Goal: Transaction & Acquisition: Purchase product/service

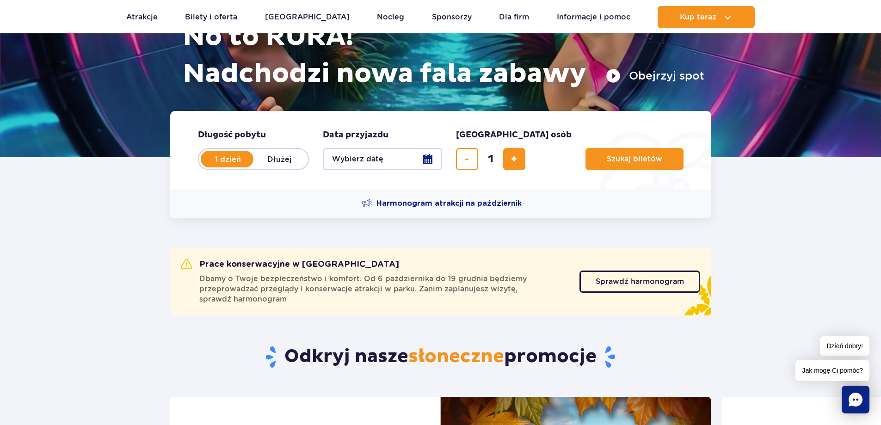
scroll to position [139, 0]
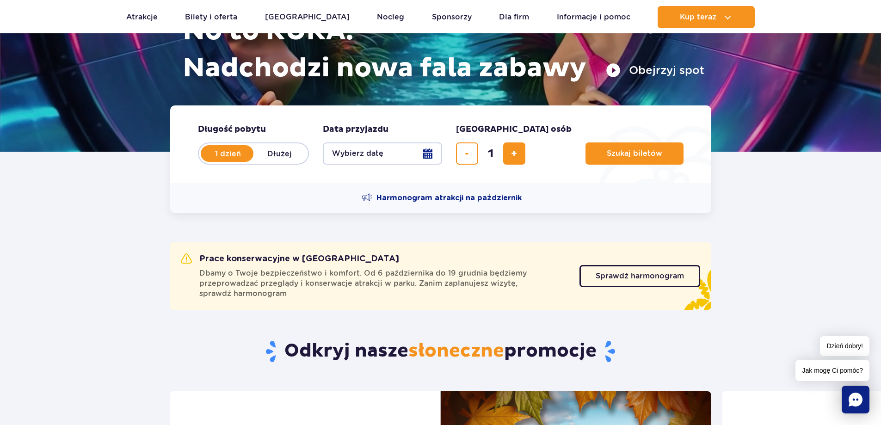
click at [429, 146] on button "Wybierz datę" at bounding box center [382, 153] width 119 height 22
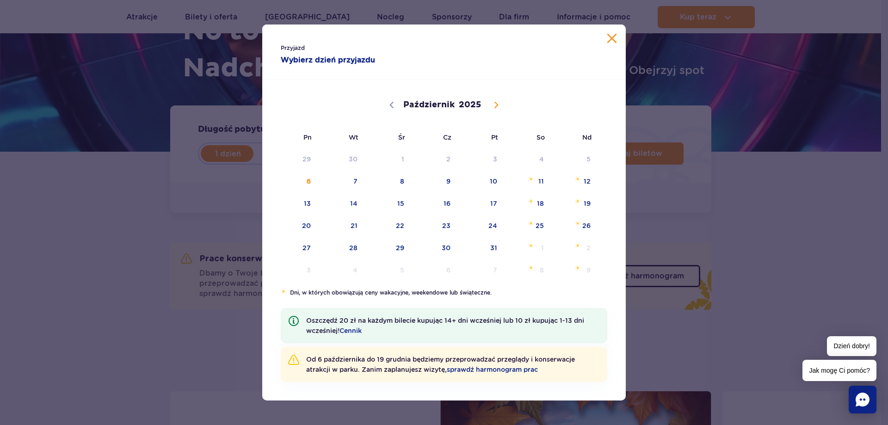
click at [498, 105] on icon at bounding box center [496, 105] width 6 height 6
select select "10"
click at [537, 182] on span "8" at bounding box center [528, 181] width 47 height 21
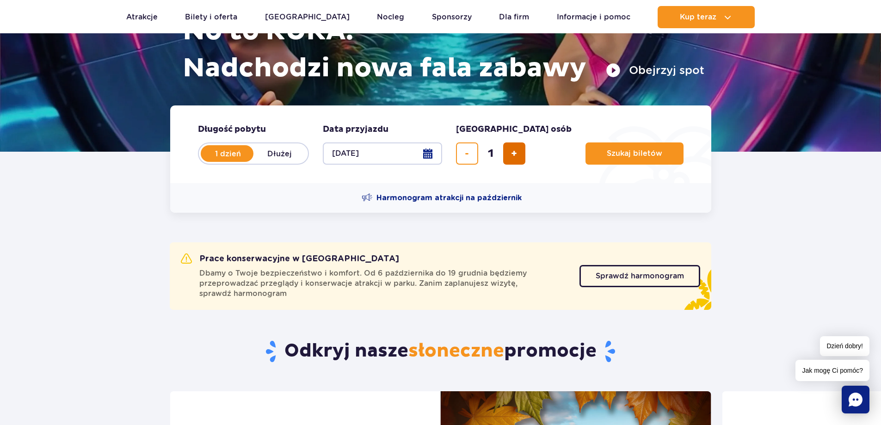
click at [514, 154] on span "dodaj bilet" at bounding box center [514, 154] width 6 height 0
type input "2"
click at [291, 155] on label "Dłużej" at bounding box center [279, 153] width 53 height 19
click at [264, 161] on input "Dłużej" at bounding box center [258, 162] width 10 height 2
radio input "false"
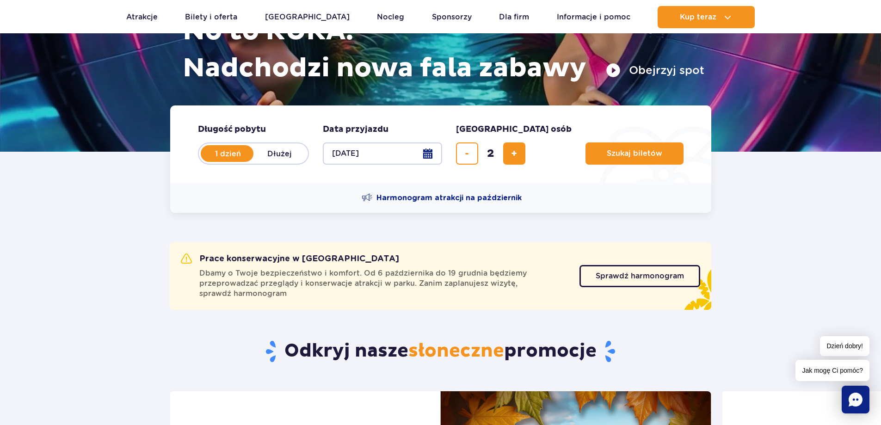
radio input "true"
click at [431, 154] on button "Wybierz datę" at bounding box center [382, 153] width 119 height 22
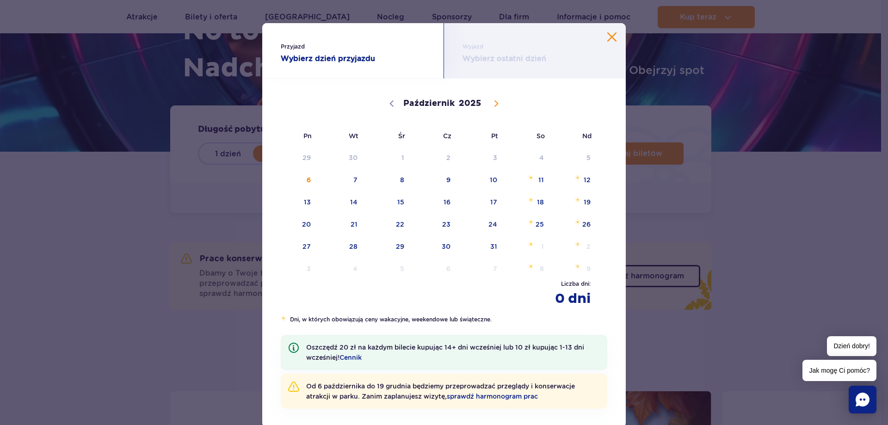
click at [493, 103] on icon at bounding box center [496, 103] width 6 height 6
select select "10"
click at [538, 181] on span "8" at bounding box center [528, 179] width 47 height 21
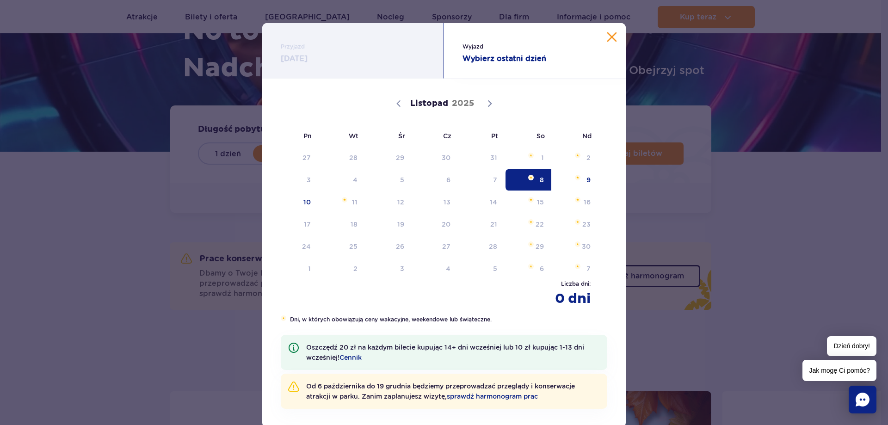
click at [525, 57] on strong "Wybierz ostatni dzień" at bounding box center [535, 58] width 145 height 11
click at [344, 204] on span "11" at bounding box center [341, 202] width 47 height 21
click at [309, 204] on span "10" at bounding box center [295, 202] width 47 height 21
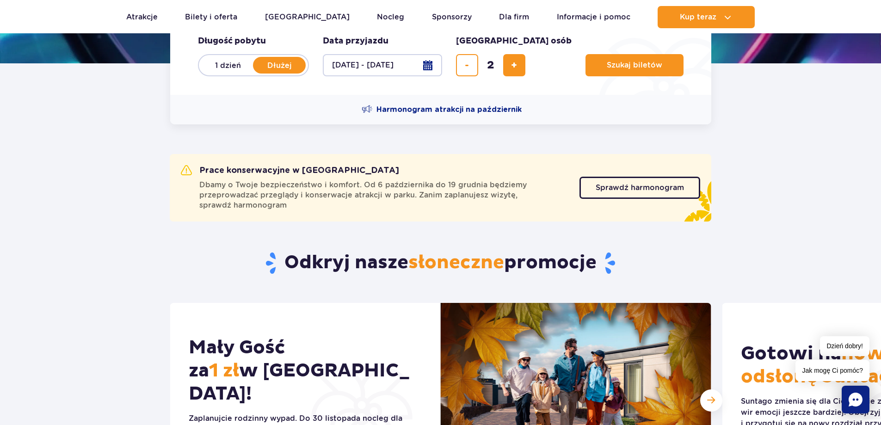
scroll to position [278, 0]
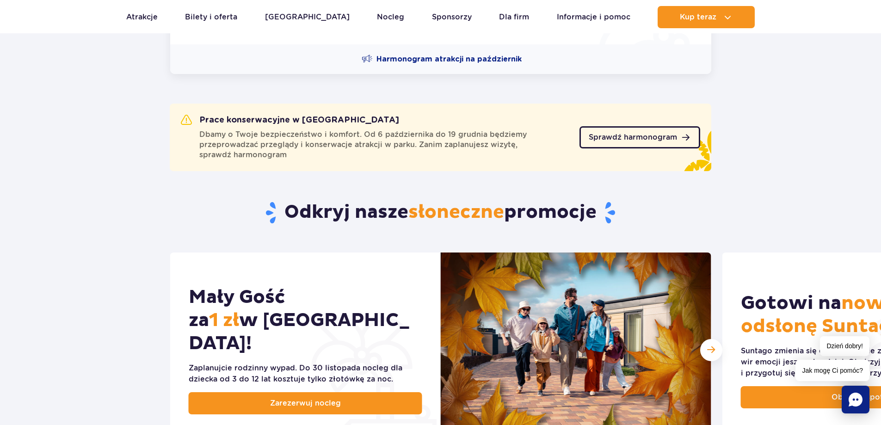
click at [651, 134] on span "Sprawdź harmonogram" at bounding box center [633, 137] width 88 height 7
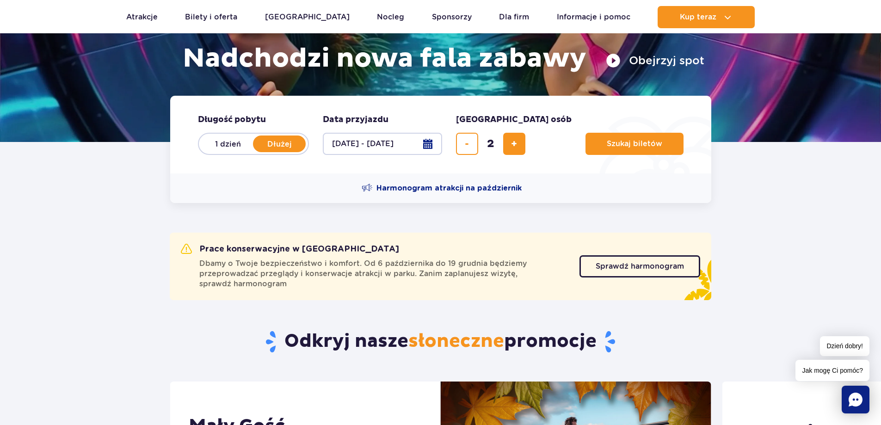
scroll to position [139, 0]
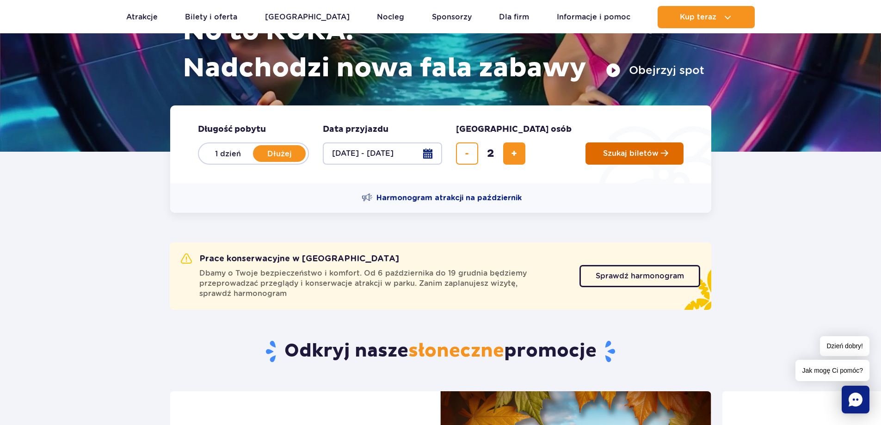
click at [606, 157] on span "Szukaj biletów" at bounding box center [631, 153] width 56 height 8
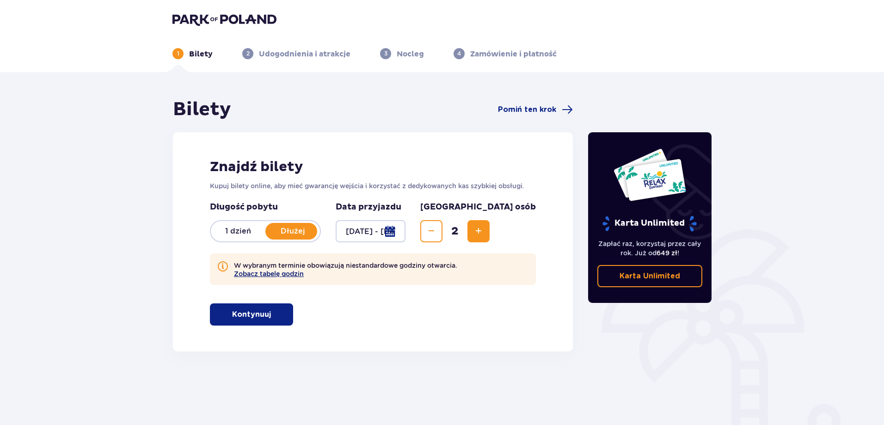
click at [273, 275] on button "Zobacz tabelę godzin" at bounding box center [269, 273] width 70 height 7
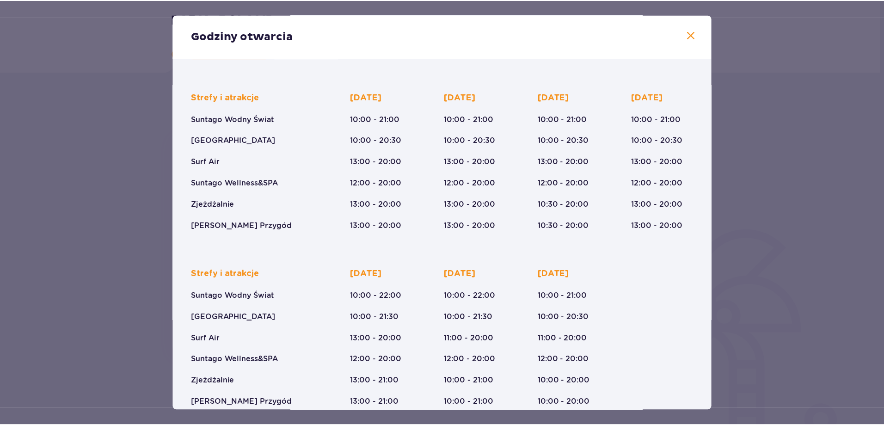
scroll to position [64, 0]
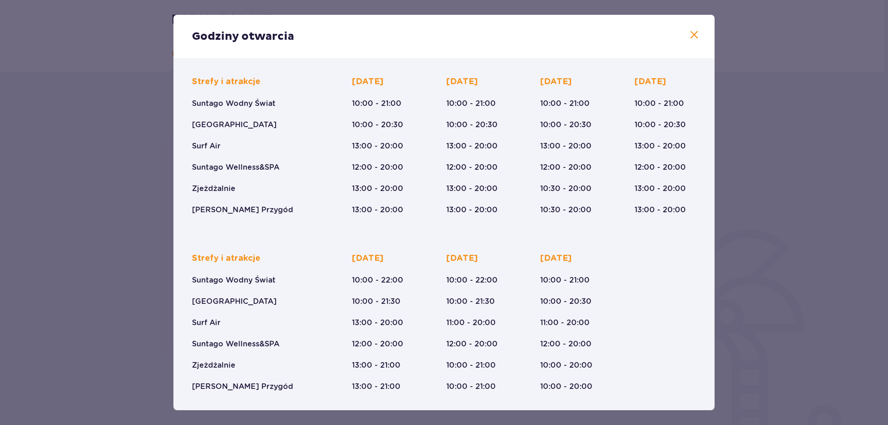
click at [694, 36] on span at bounding box center [694, 35] width 11 height 11
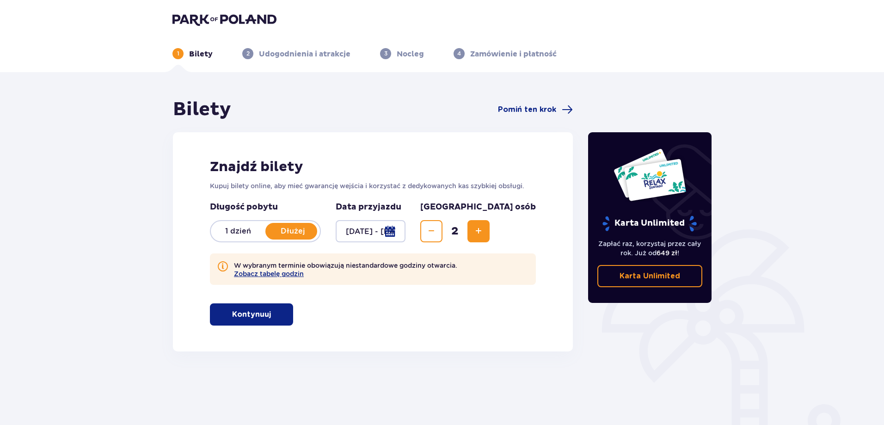
click at [232, 315] on p "Kontynuuj" at bounding box center [251, 314] width 39 height 10
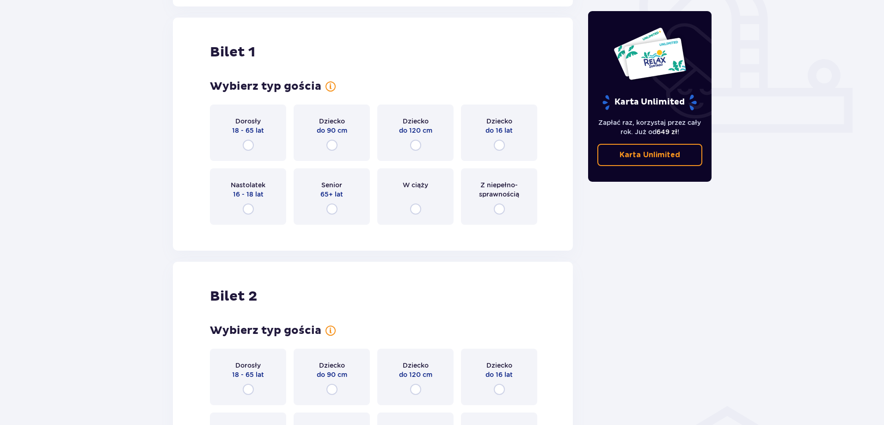
scroll to position [352, 0]
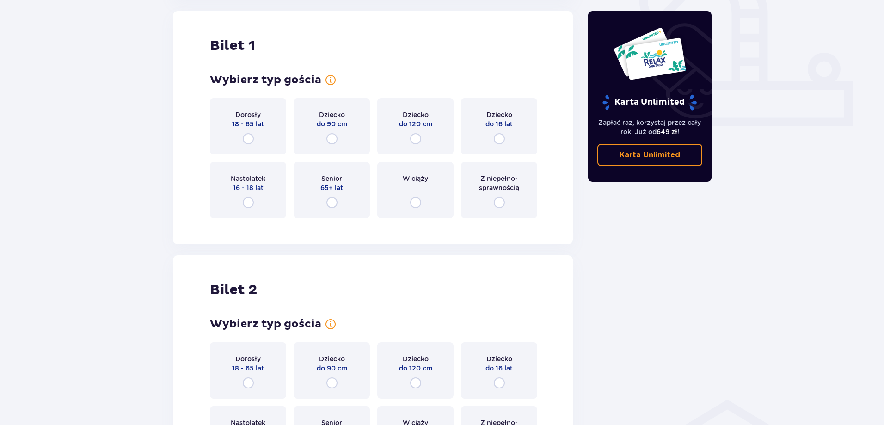
click at [250, 136] on input "radio" at bounding box center [248, 138] width 11 height 11
radio input "true"
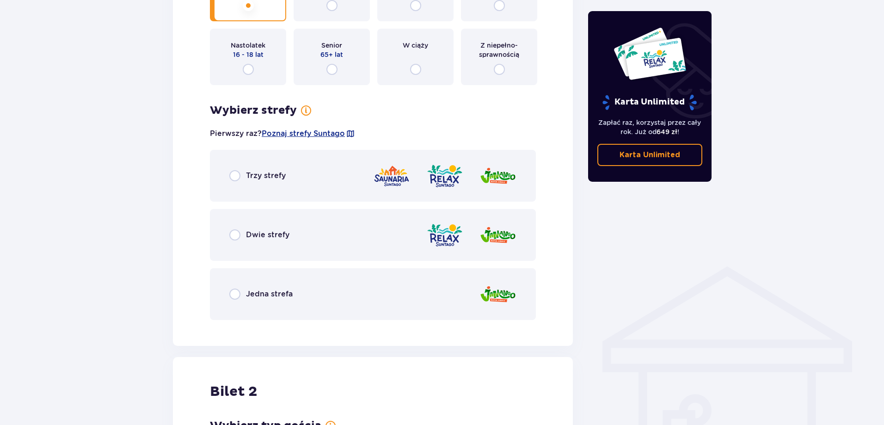
click at [236, 291] on input "radio" at bounding box center [234, 294] width 11 height 11
radio input "true"
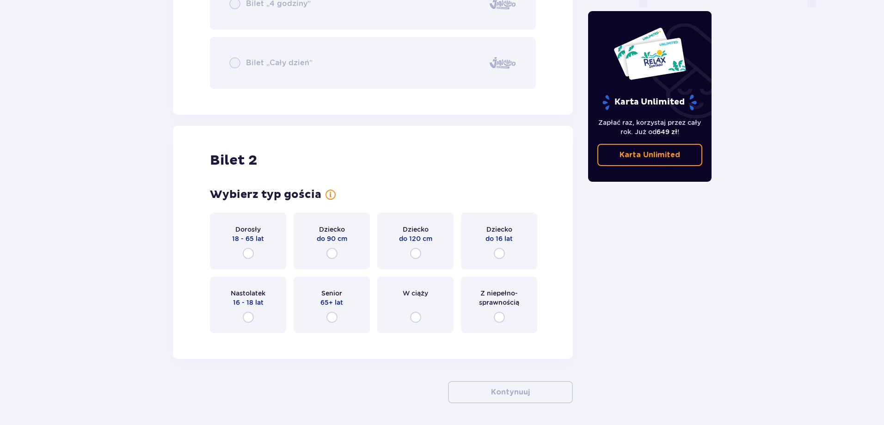
scroll to position [997, 0]
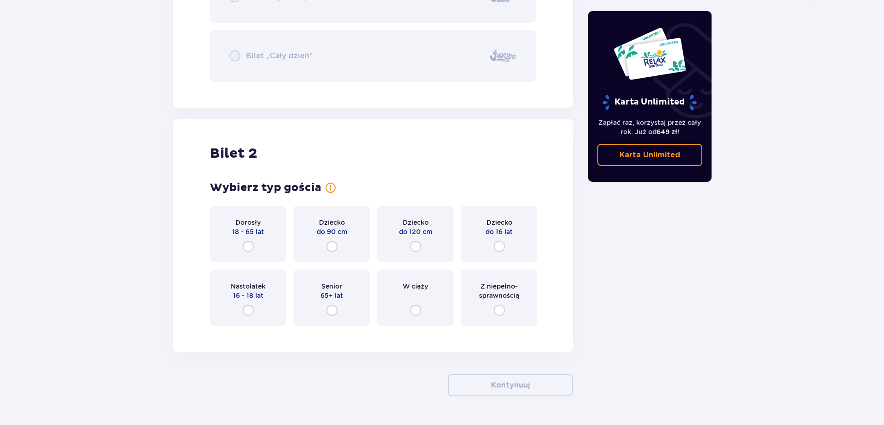
click at [503, 245] on input "radio" at bounding box center [499, 246] width 11 height 11
radio input "true"
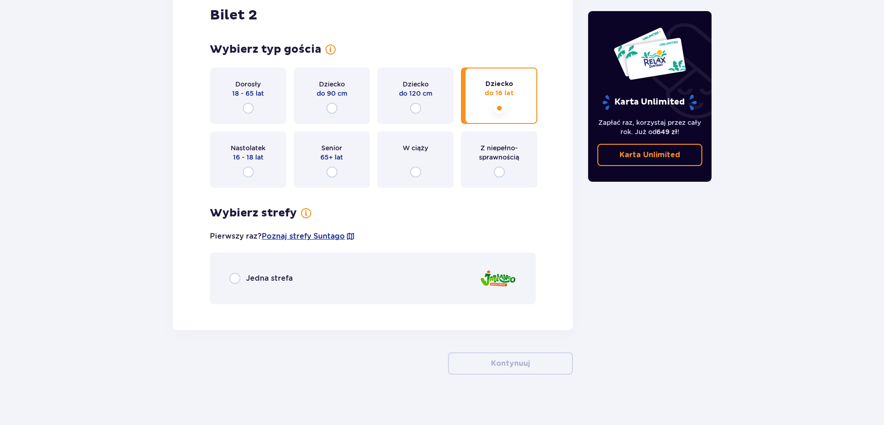
scroll to position [1141, 0]
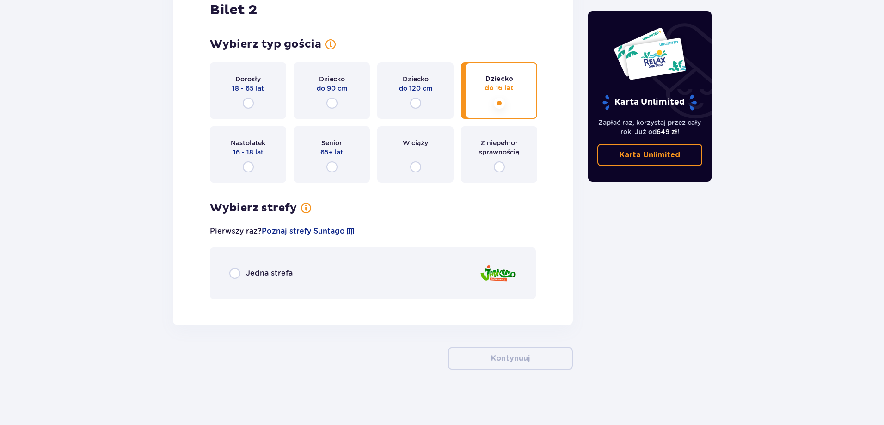
click at [235, 271] on input "radio" at bounding box center [234, 273] width 11 height 11
radio input "true"
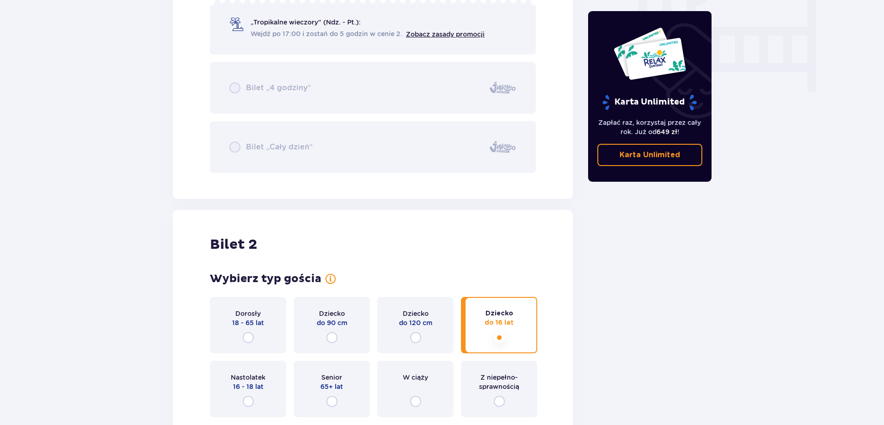
scroll to position [675, 0]
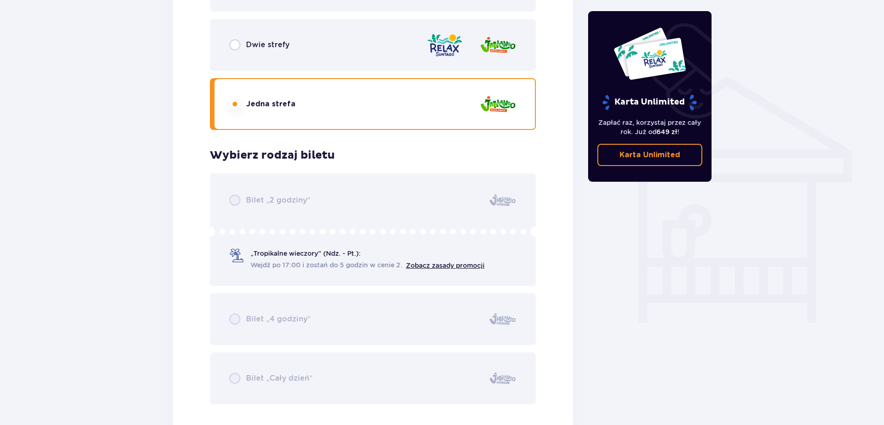
click at [294, 258] on div "Bilet „2 godziny” „Tropikalne wieczory" (Ndz. - Pt.): Wejdź po 17:00 i zostań d…" at bounding box center [373, 288] width 326 height 231
click at [309, 256] on div "Bilet „2 godziny” „Tropikalne wieczory" (Ndz. - Pt.): Wejdź po 17:00 i zostań d…" at bounding box center [373, 288] width 326 height 231
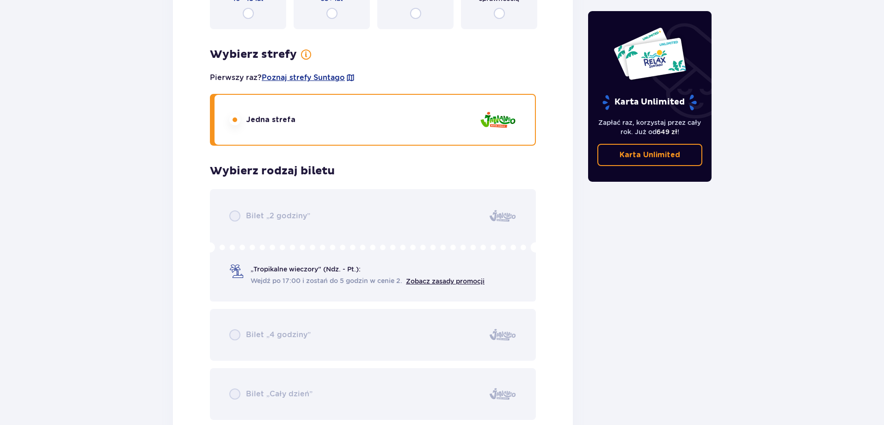
scroll to position [1415, 0]
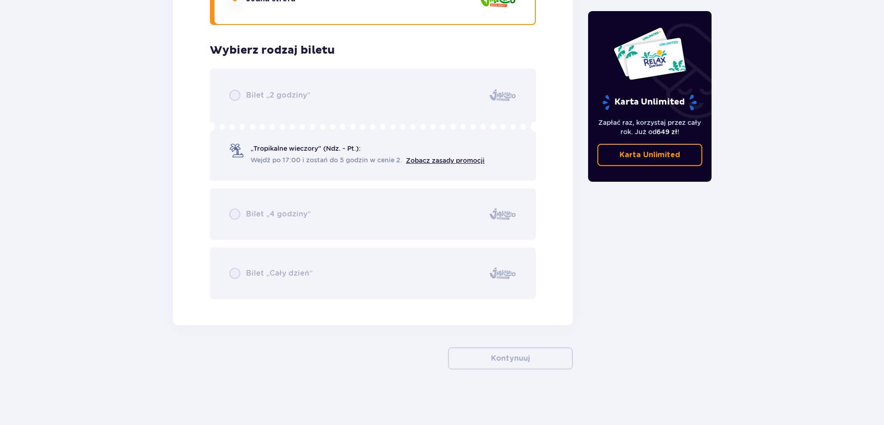
click at [449, 161] on div "Bilet „2 godziny” „Tropikalne wieczory" (Ndz. - Pt.): Wejdź po 17:00 i zostań d…" at bounding box center [373, 183] width 326 height 231
drag, startPoint x: 272, startPoint y: 154, endPoint x: 220, endPoint y: 144, distance: 53.7
click at [267, 154] on div "Bilet „2 godziny” „Tropikalne wieczory" (Ndz. - Pt.): Wejdź po 17:00 i zostań d…" at bounding box center [373, 183] width 326 height 231
click at [261, 148] on div "Bilet „2 godziny” „Tropikalne wieczory" (Ndz. - Pt.): Wejdź po 17:00 i zostań d…" at bounding box center [373, 183] width 326 height 231
click at [291, 145] on div "Bilet „2 godziny” „Tropikalne wieczory" (Ndz. - Pt.): Wejdź po 17:00 i zostań d…" at bounding box center [373, 183] width 326 height 231
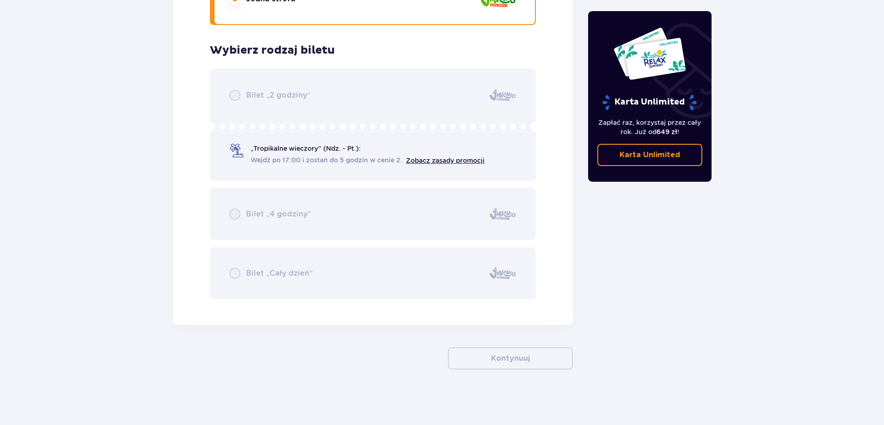
click at [272, 87] on div "Bilet „2 godziny” „Tropikalne wieczory" (Ndz. - Pt.): Wejdź po 17:00 i zostań d…" at bounding box center [373, 183] width 326 height 231
drag, startPoint x: 298, startPoint y: 204, endPoint x: 300, endPoint y: 256, distance: 51.8
click at [298, 205] on div "Bilet „2 godziny” „Tropikalne wieczory" (Ndz. - Pt.): Wejdź po 17:00 i zostań d…" at bounding box center [373, 183] width 326 height 231
click at [301, 278] on div "Bilet „2 godziny” „Tropikalne wieczory" (Ndz. - Pt.): Wejdź po 17:00 i zostań d…" at bounding box center [373, 183] width 326 height 231
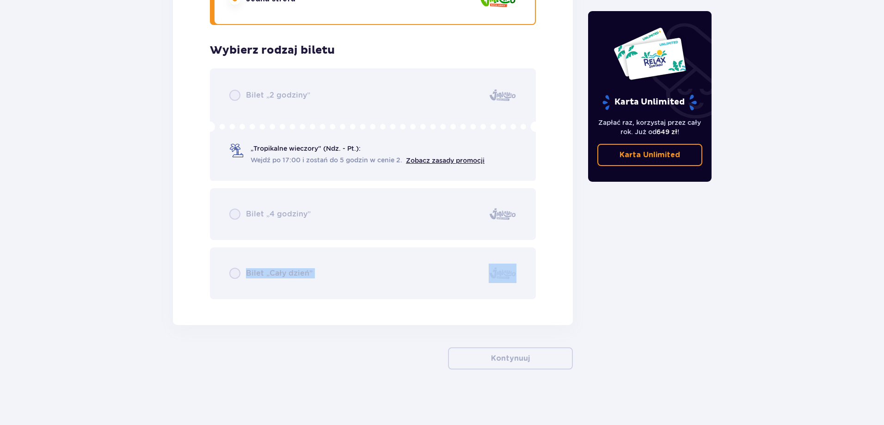
click at [301, 278] on div "Bilet „2 godziny” „Tropikalne wieczory" (Ndz. - Pt.): Wejdź po 17:00 i zostań d…" at bounding box center [373, 183] width 326 height 231
click at [237, 275] on div "Bilet „2 godziny” „Tropikalne wieczory" (Ndz. - Pt.): Wejdź po 17:00 i zostań d…" at bounding box center [373, 183] width 326 height 231
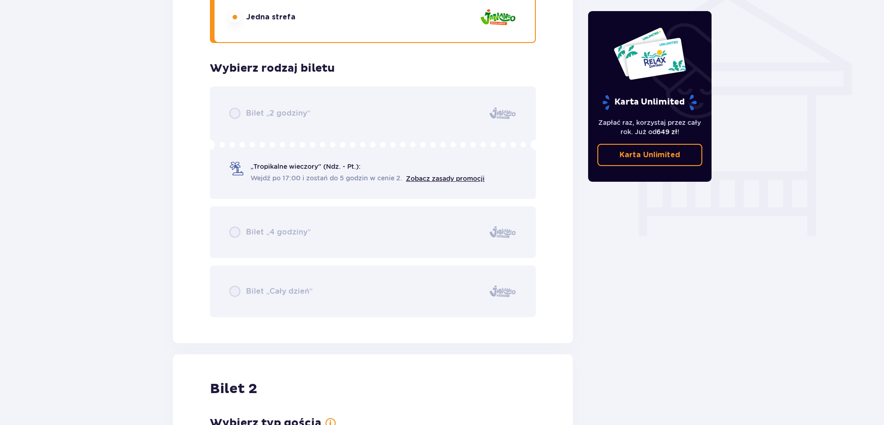
scroll to position [906, 0]
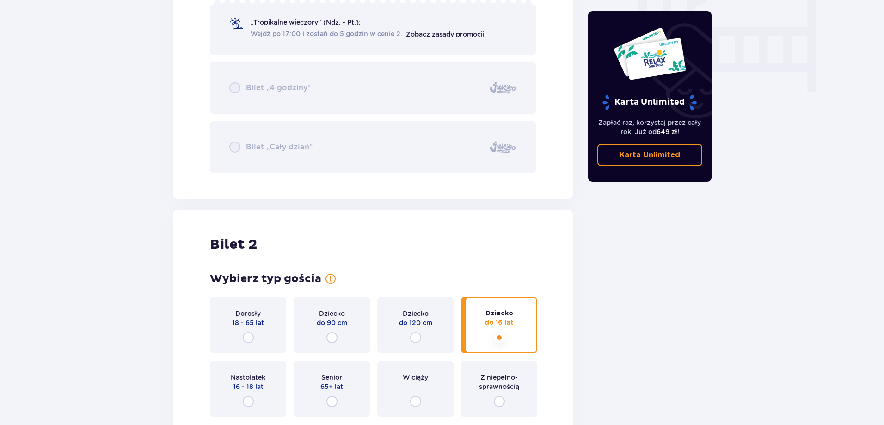
click at [234, 144] on div "Bilet „2 godziny” „Tropikalne wieczory" (Ndz. - Pt.): Wejdź po 17:00 i zostań d…" at bounding box center [373, 57] width 326 height 231
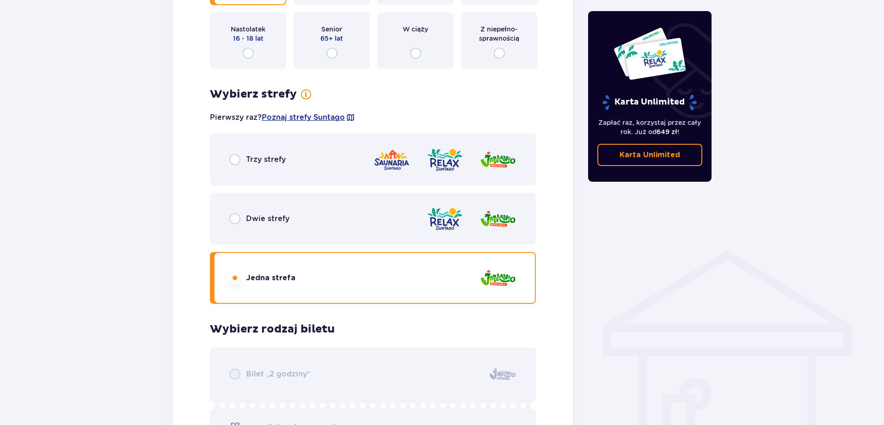
scroll to position [490, 0]
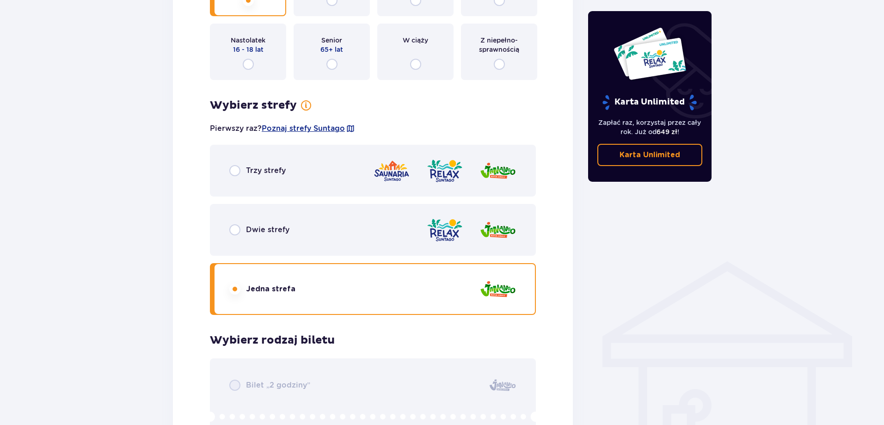
click at [240, 169] on input "radio" at bounding box center [234, 170] width 11 height 11
radio input "true"
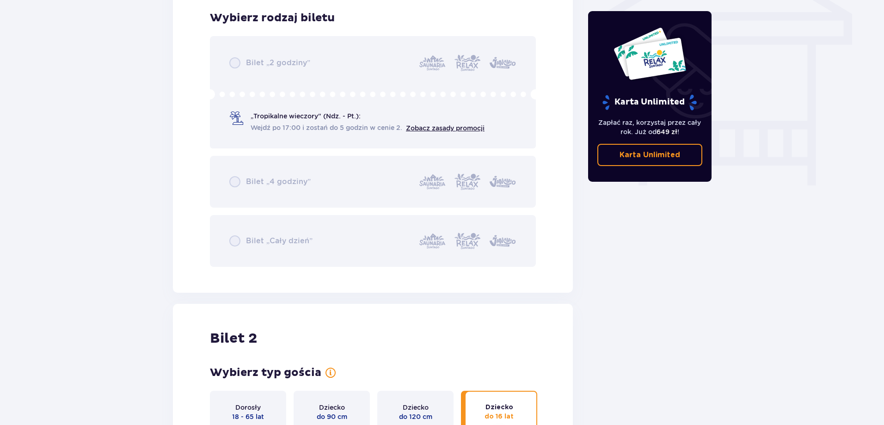
scroll to position [627, 0]
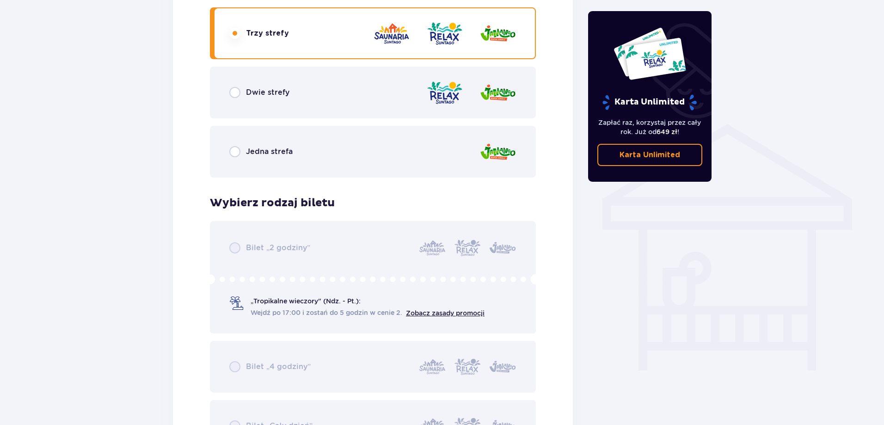
click at [233, 153] on input "radio" at bounding box center [234, 151] width 11 height 11
radio input "true"
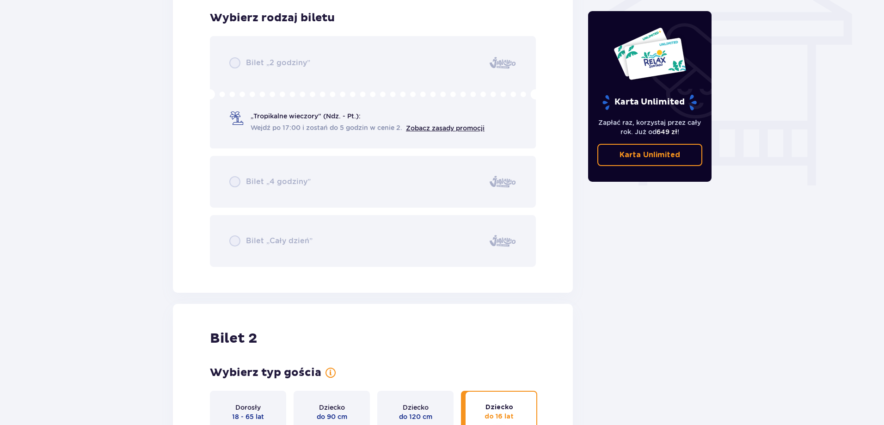
click at [233, 241] on div "Bilet „2 godziny” „Tropikalne wieczory" (Ndz. - Pt.): Wejdź po 17:00 i zostań d…" at bounding box center [373, 151] width 326 height 231
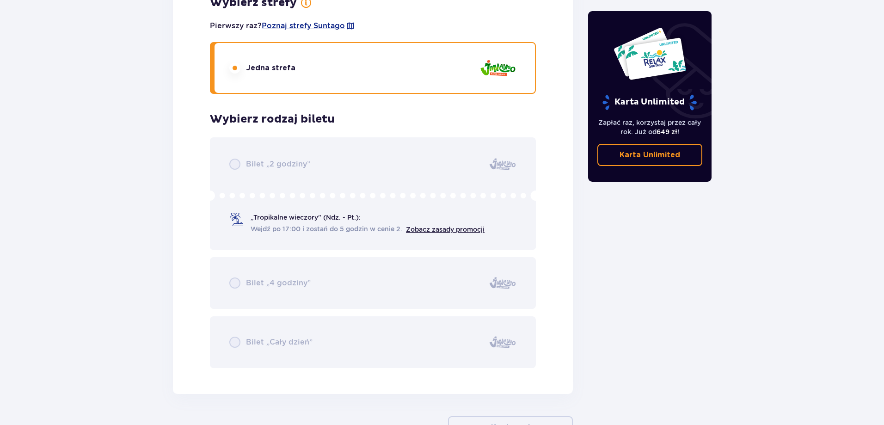
scroll to position [1415, 0]
